Goal: Information Seeking & Learning: Learn about a topic

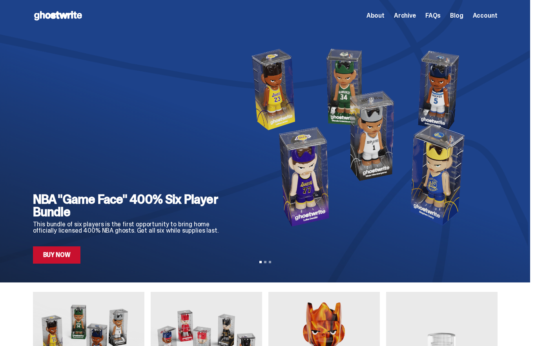
click at [384, 19] on span "About" at bounding box center [375, 16] width 18 height 6
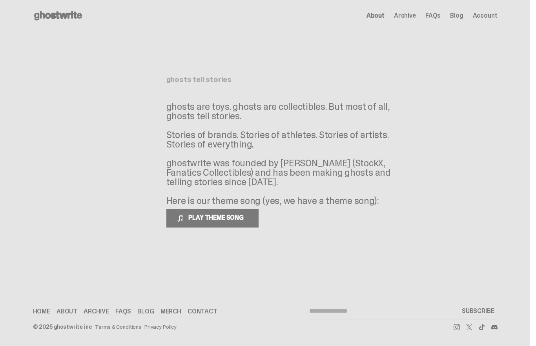
click at [491, 18] on span "Account" at bounding box center [484, 16] width 25 height 6
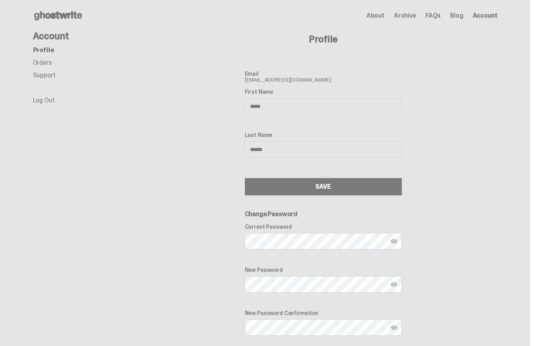
click at [493, 17] on span "Account" at bounding box center [484, 16] width 25 height 6
click at [383, 18] on span "About" at bounding box center [375, 16] width 18 height 6
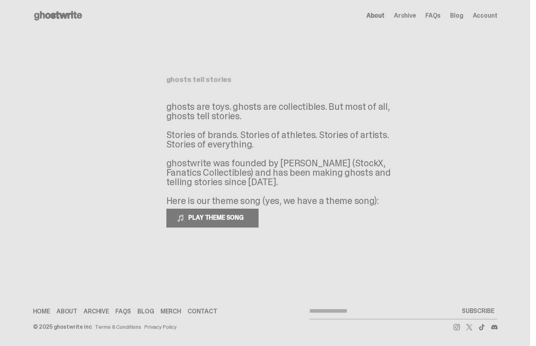
click at [489, 18] on span "Account" at bounding box center [484, 16] width 25 height 6
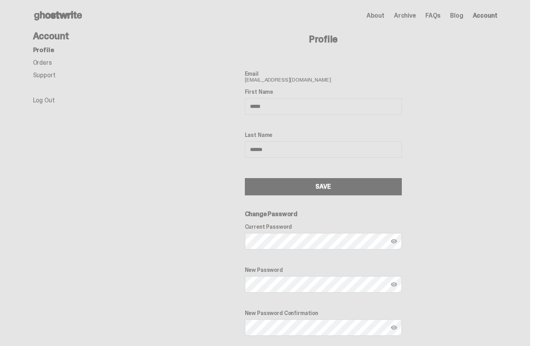
click at [64, 13] on icon at bounding box center [58, 15] width 50 height 13
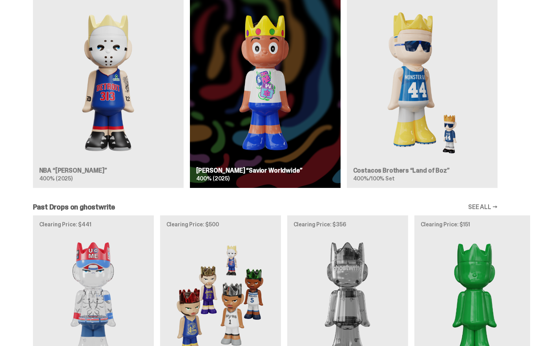
scroll to position [515, 0]
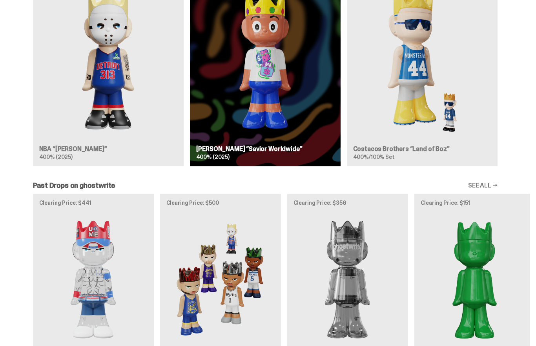
click at [488, 185] on link "SEE ALL →" at bounding box center [482, 185] width 29 height 6
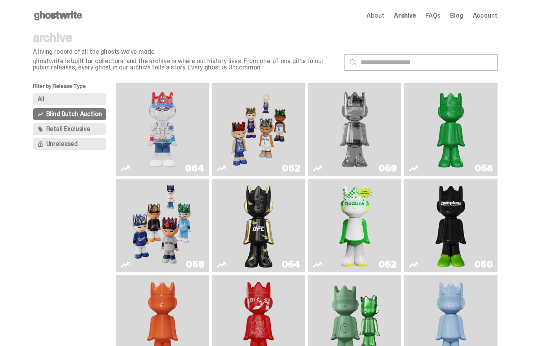
click at [45, 283] on div "Filter by Release Type All Blind Dutch Auction Retail Exclusive Unreleased" at bounding box center [74, 321] width 83 height 477
click at [62, 131] on span "Retail Exclusive" at bounding box center [68, 129] width 44 height 6
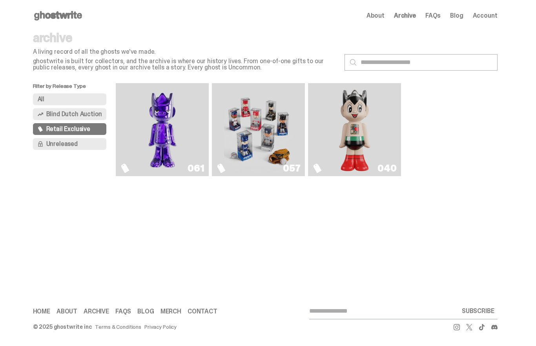
click at [61, 143] on span "Unreleased" at bounding box center [61, 144] width 31 height 6
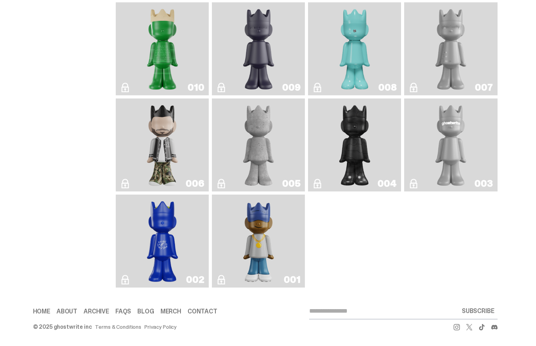
scroll to position [751, 0]
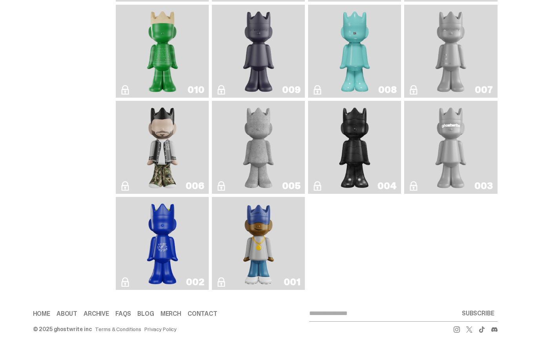
click at [149, 191] on img "Amiri" at bounding box center [161, 147] width 37 height 87
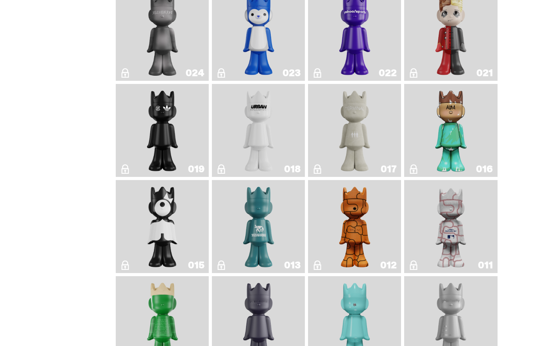
scroll to position [479, 0]
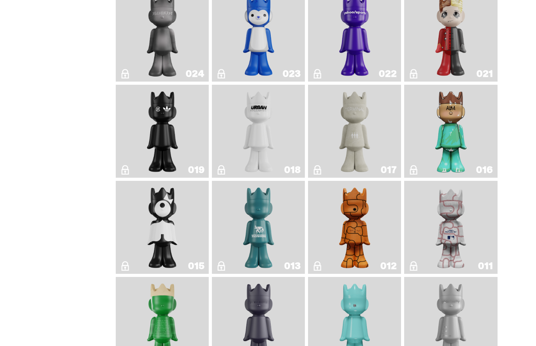
click at [456, 174] on img "ALBA" at bounding box center [450, 131] width 37 height 87
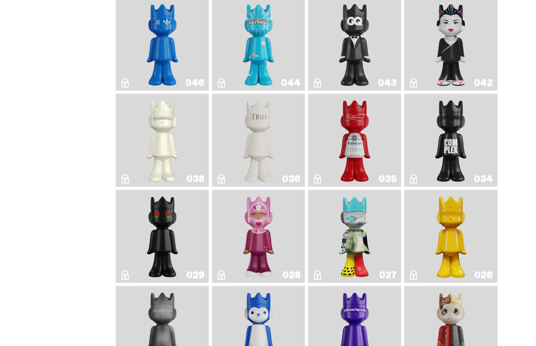
scroll to position [180, 0]
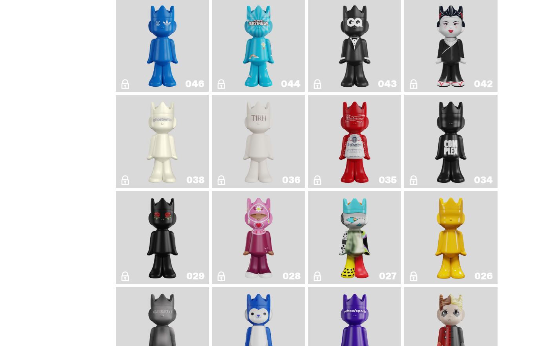
click at [362, 162] on img "The King of ghosts" at bounding box center [354, 141] width 37 height 87
